Goal: Task Accomplishment & Management: Manage account settings

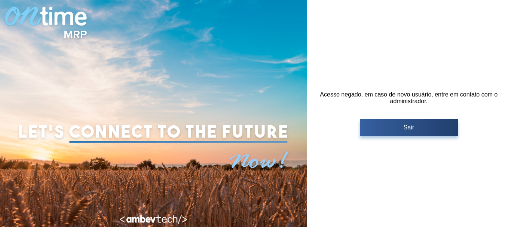
click at [407, 127] on font "Sair" at bounding box center [408, 127] width 10 height 6
click at [371, 124] on button "Sair" at bounding box center [409, 127] width 98 height 17
